Goal: Obtain resource: Download file/media

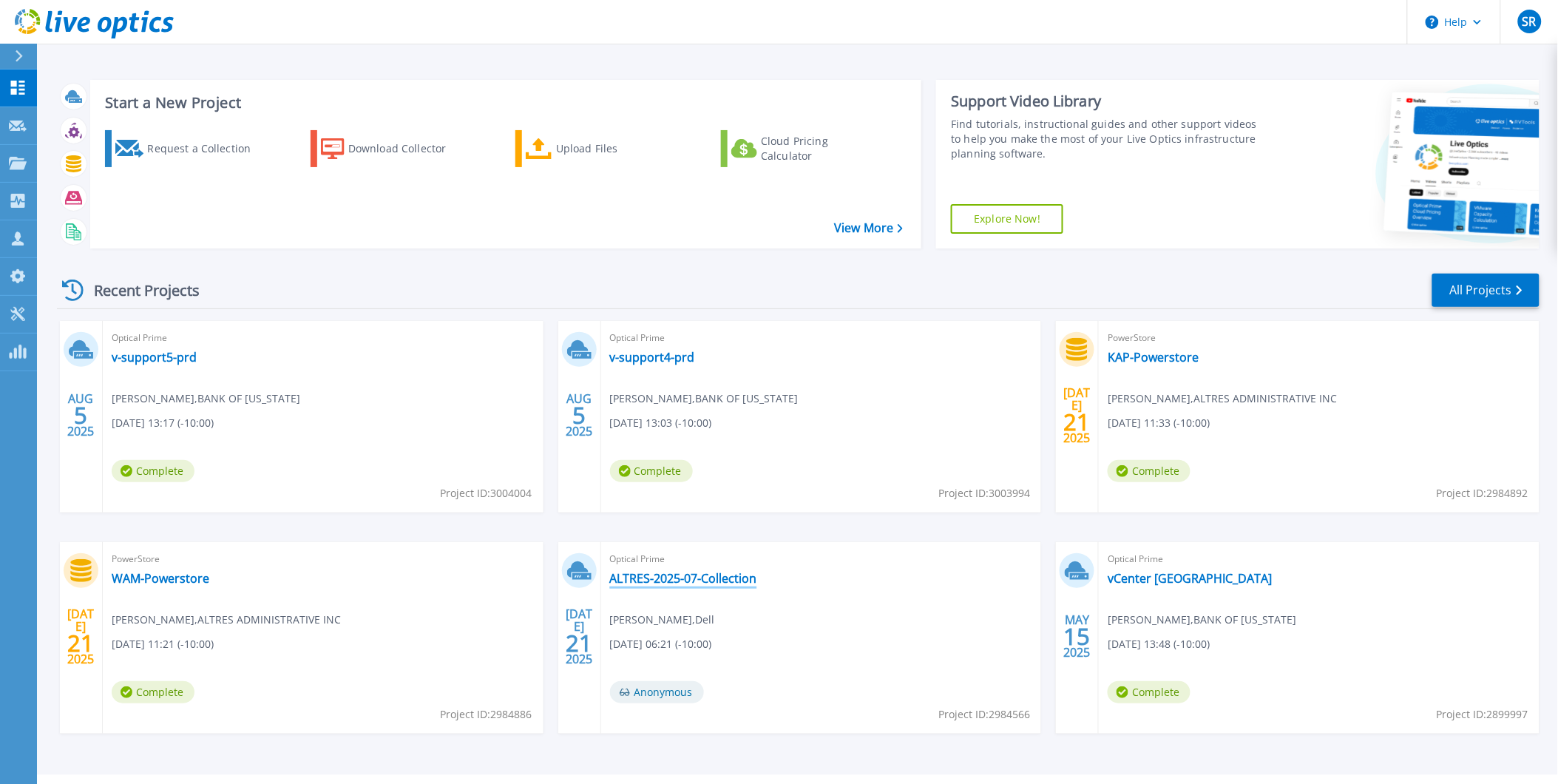
click at [715, 578] on link "ALTRES-2025-07-Collection" at bounding box center [683, 578] width 147 height 14
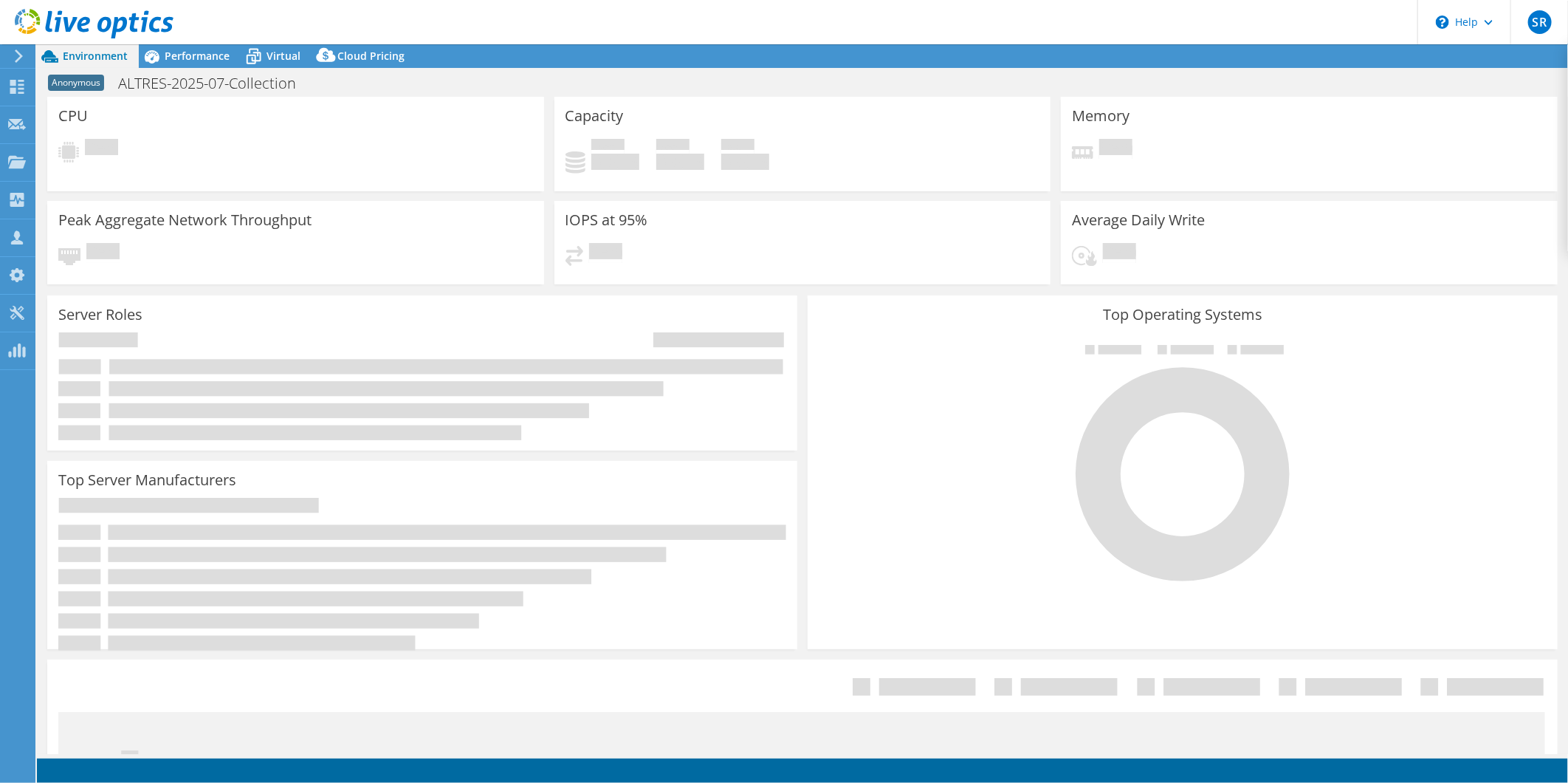
select select "USWest"
select select "USD"
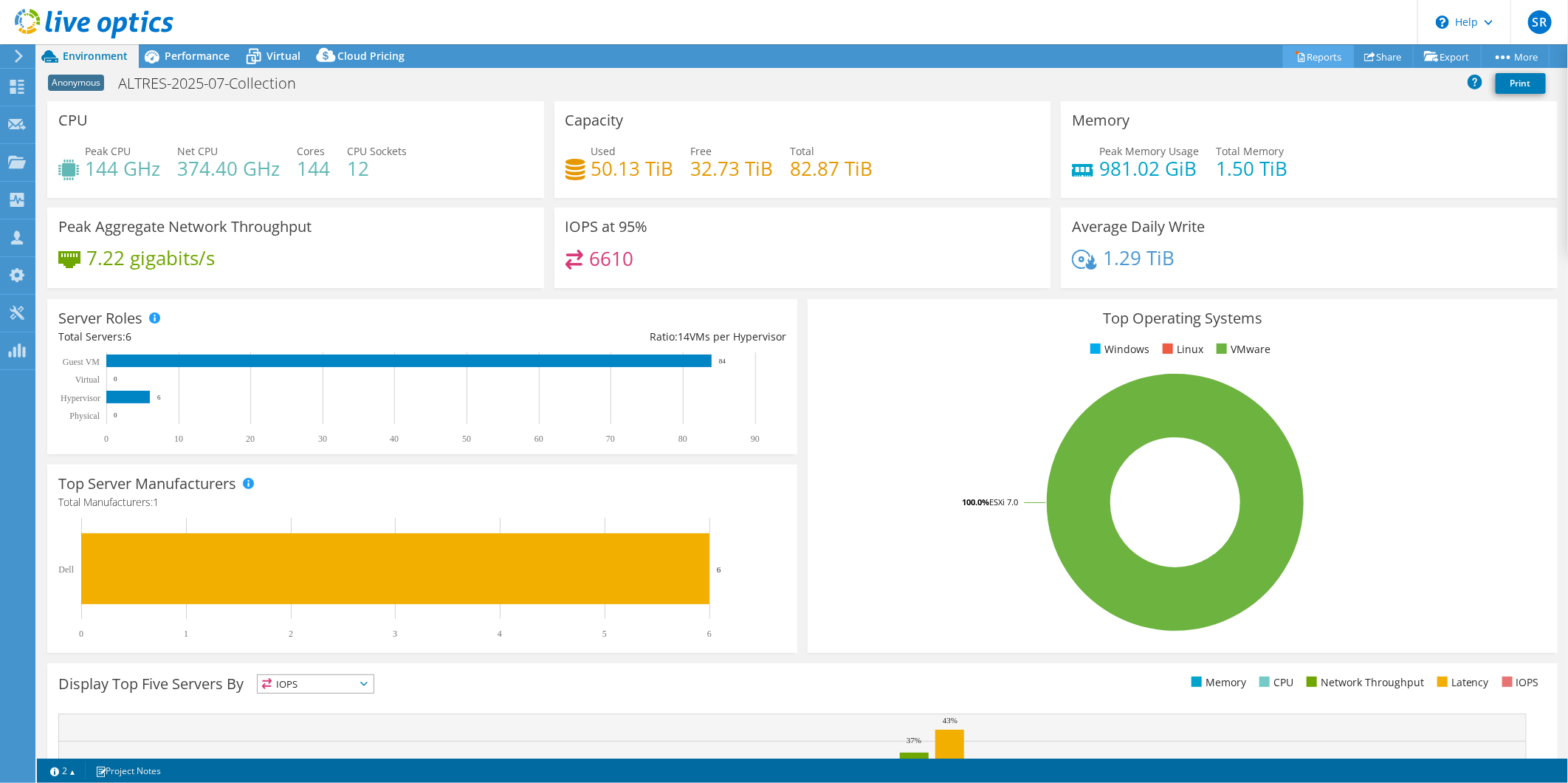
click at [1319, 57] on link "Reports" at bounding box center [1319, 56] width 71 height 23
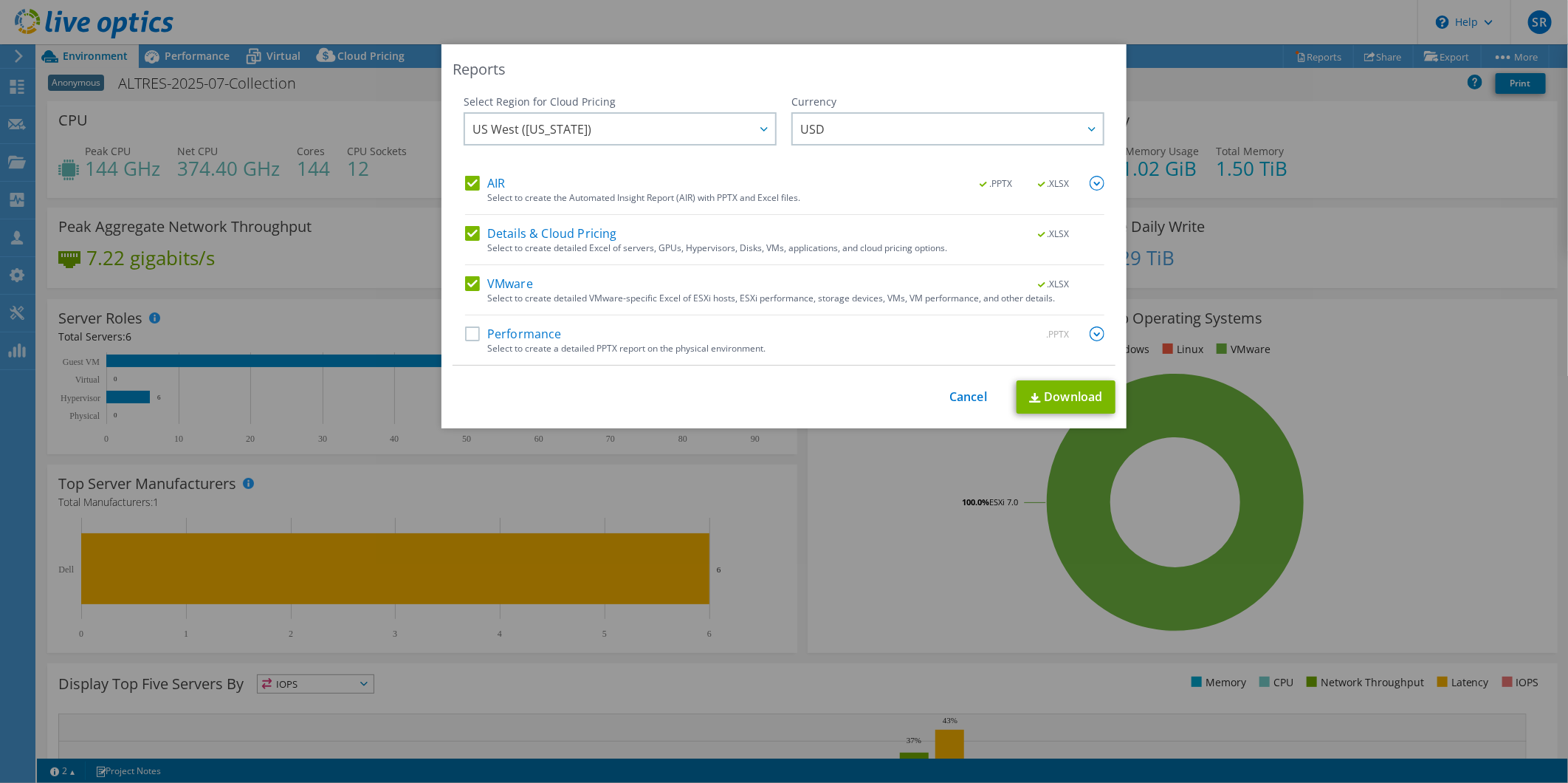
click at [470, 182] on label "AIR" at bounding box center [484, 182] width 40 height 14
click at [0, 0] on input "AIR" at bounding box center [0, 0] width 0 height 0
click at [465, 229] on label "Details & Cloud Pricing" at bounding box center [540, 232] width 152 height 14
click at [0, 0] on input "Details & Cloud Pricing" at bounding box center [0, 0] width 0 height 0
click at [1036, 389] on link "Download" at bounding box center [1065, 396] width 99 height 33
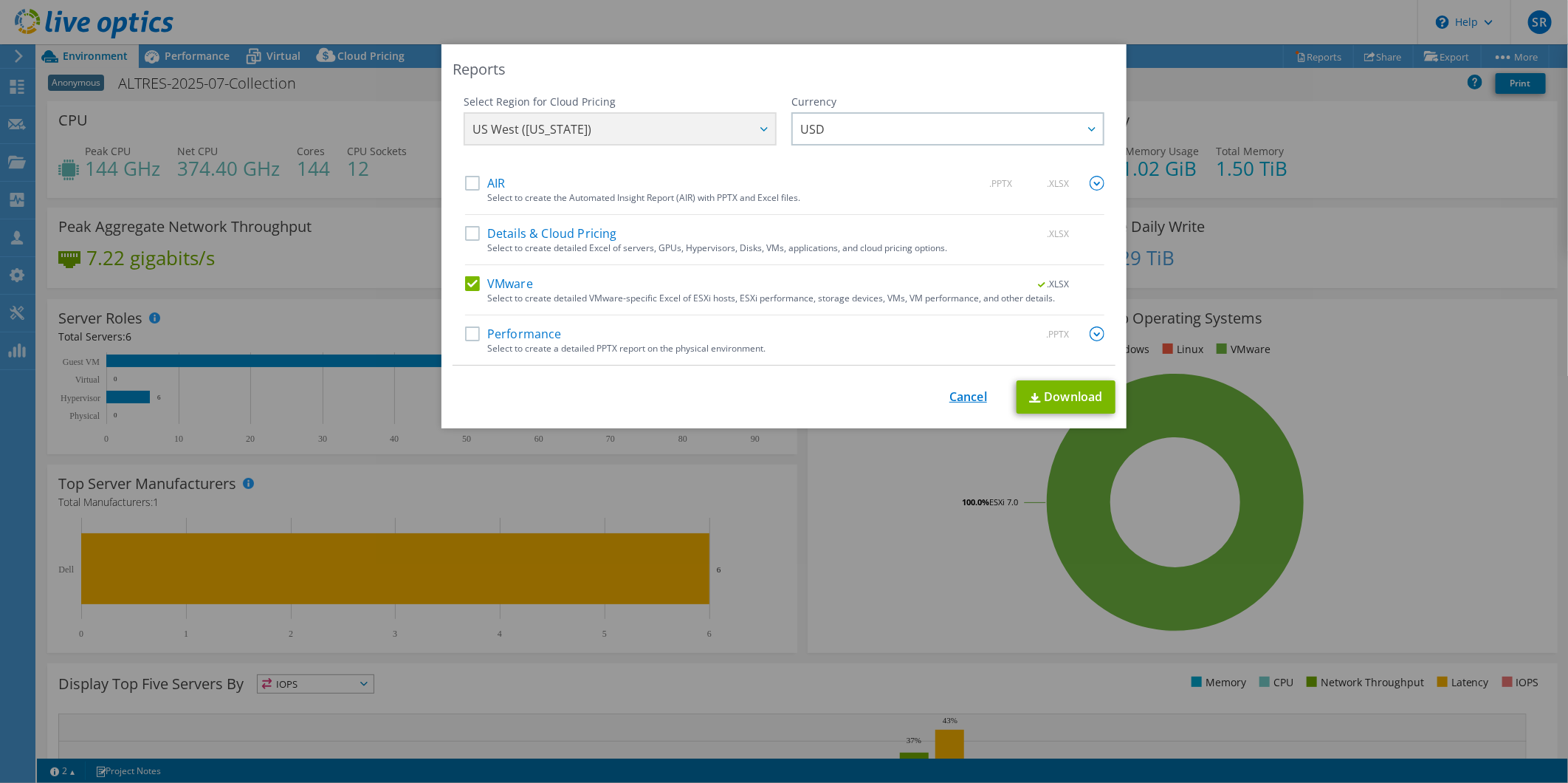
click at [965, 390] on link "Cancel" at bounding box center [968, 397] width 37 height 14
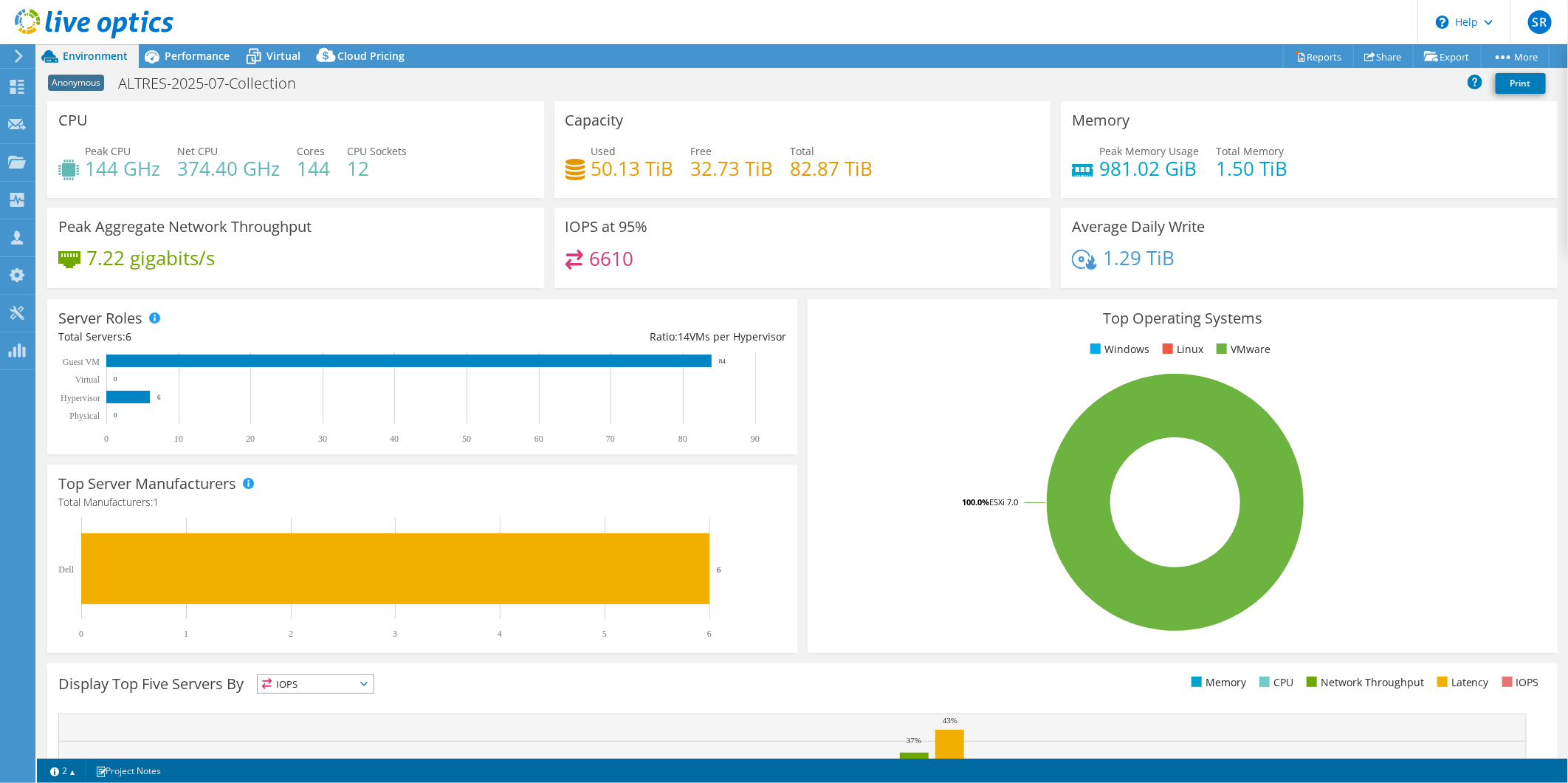
click at [12, 59] on div at bounding box center [16, 56] width 16 height 14
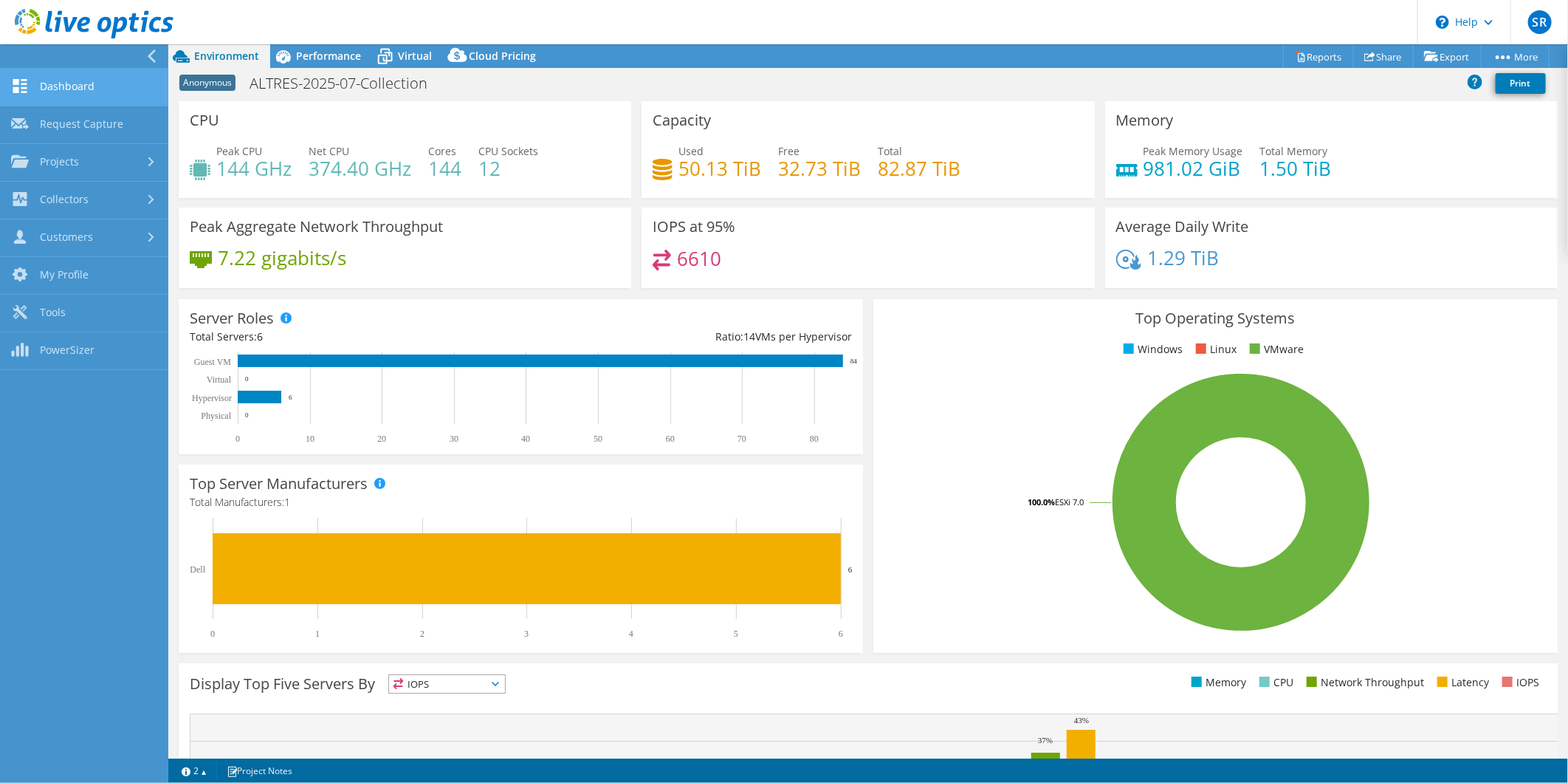
click at [79, 83] on link "Dashboard" at bounding box center [84, 87] width 168 height 37
